Goal: Information Seeking & Learning: Understand process/instructions

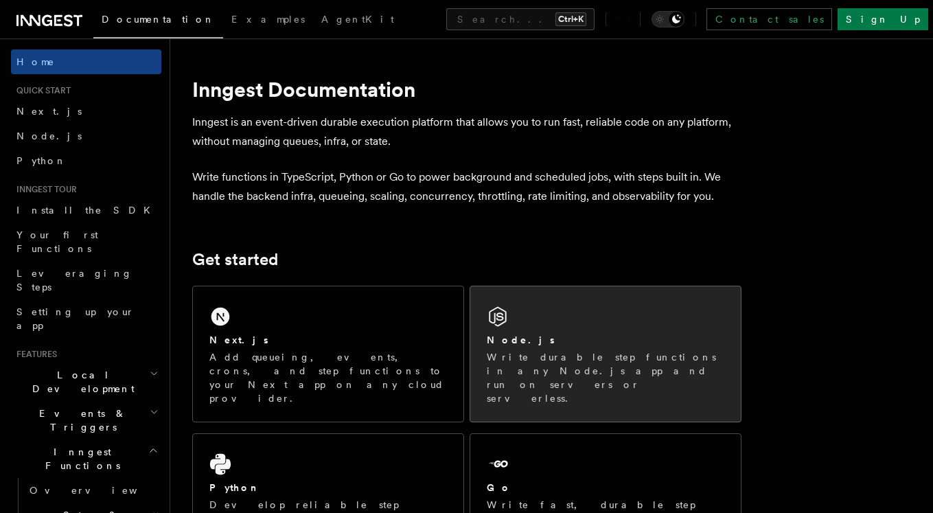
click at [560, 375] on p "Write durable step functions in any Node.js app and run on servers or serverles…" at bounding box center [606, 377] width 238 height 55
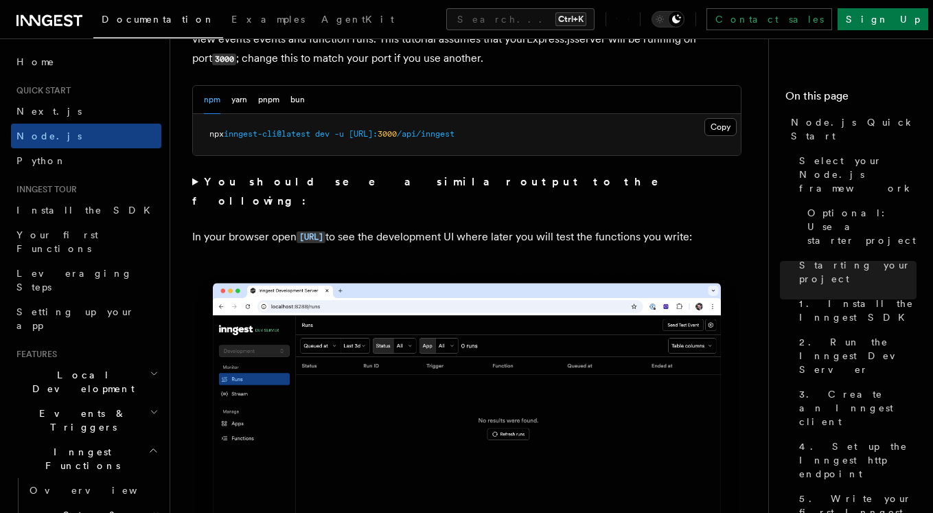
scroll to position [1112, 0]
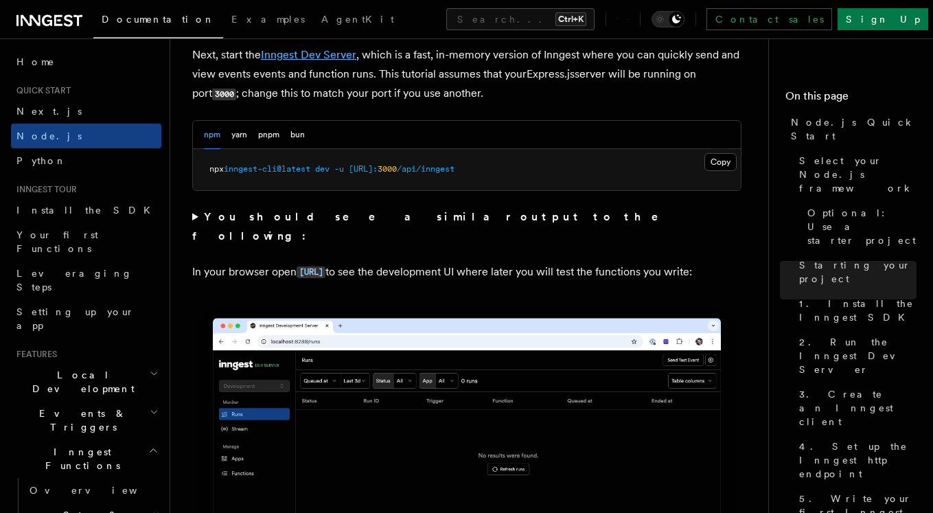
click at [303, 51] on link "Inngest Dev Server" at bounding box center [308, 54] width 95 height 13
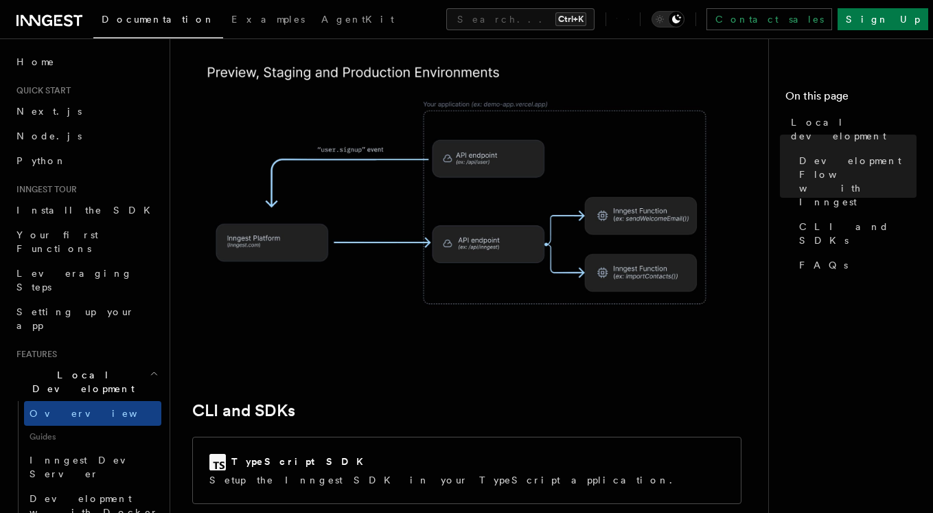
scroll to position [1607, 0]
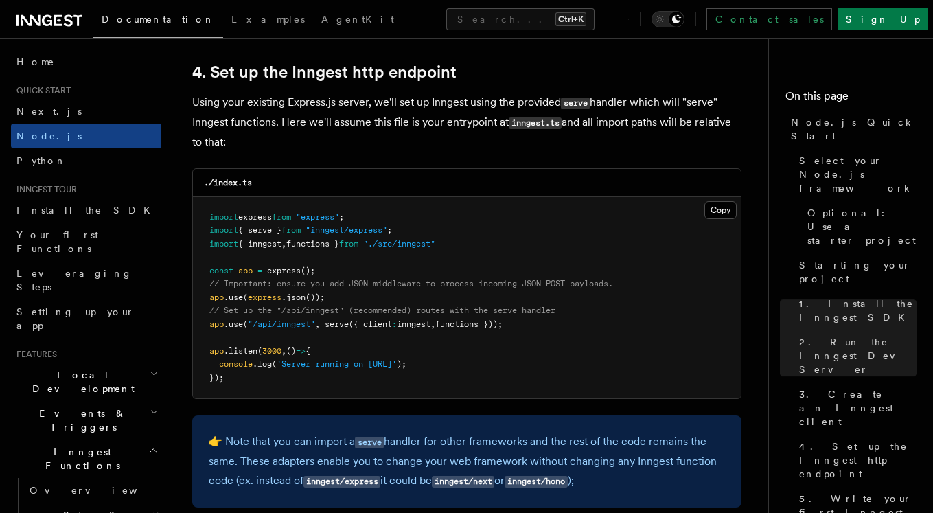
scroll to position [2225, 0]
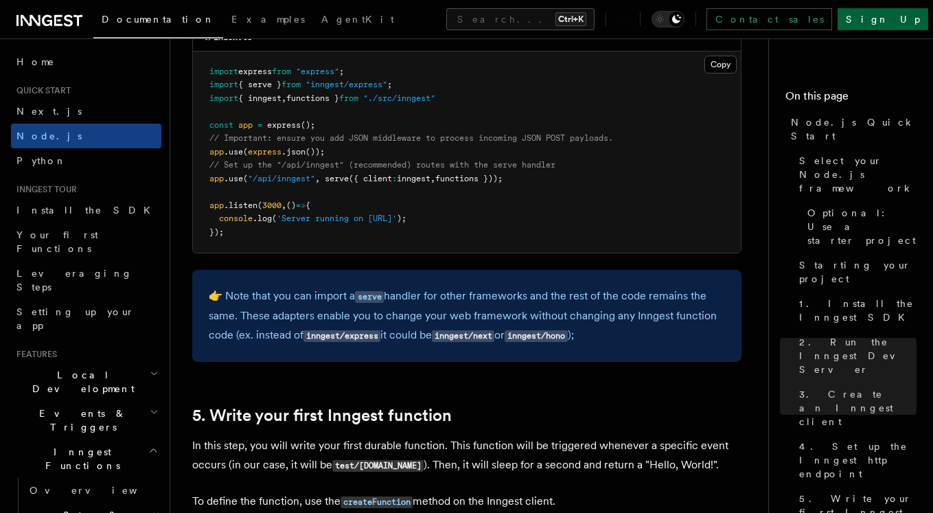
click at [893, 21] on link "Sign Up" at bounding box center [883, 19] width 91 height 22
